Goal: Task Accomplishment & Management: Manage account settings

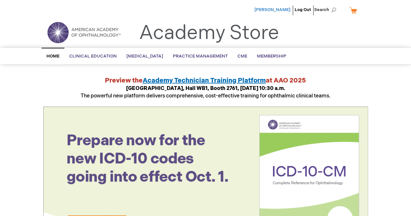
click at [277, 7] on span "[PERSON_NAME]" at bounding box center [272, 9] width 36 height 5
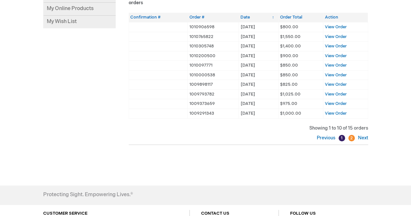
scroll to position [130, 0]
